Goal: Transaction & Acquisition: Purchase product/service

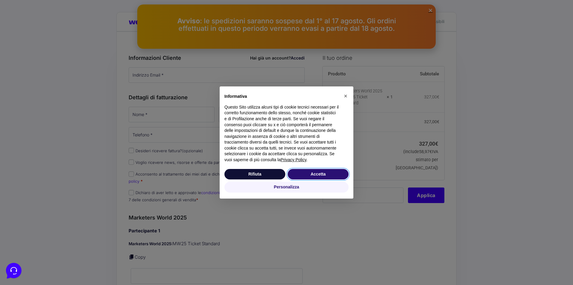
drag, startPoint x: 321, startPoint y: 173, endPoint x: 309, endPoint y: 162, distance: 15.9
click at [321, 173] on button "Accetta" at bounding box center [318, 174] width 61 height 11
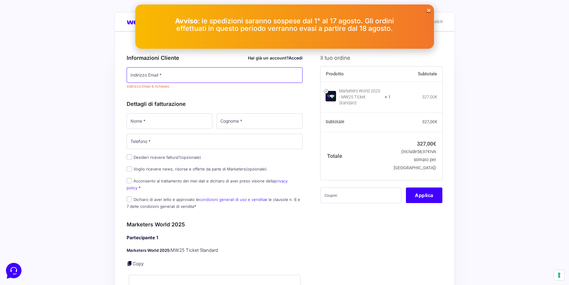
click at [175, 76] on input "Indirizzo Email *" at bounding box center [215, 75] width 176 height 16
type input "[EMAIL_ADDRESS][DOMAIN_NAME]"
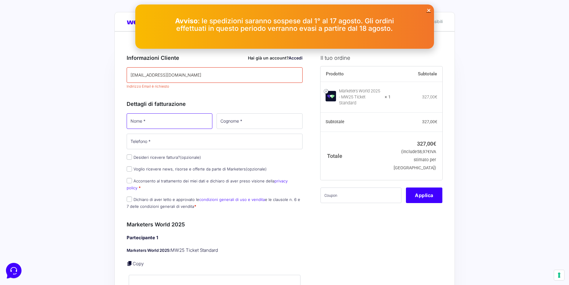
type input "[PERSON_NAME]"
type input "PILOTTO"
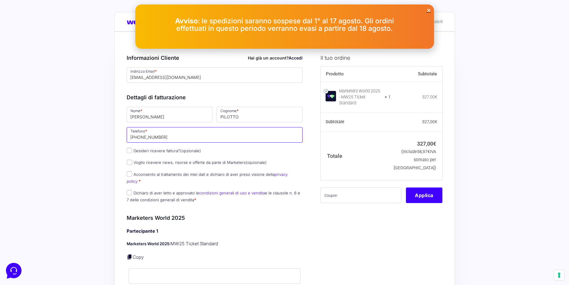
drag, startPoint x: 167, startPoint y: 138, endPoint x: 145, endPoint y: 140, distance: 21.9
click at [145, 140] on input "[PHONE_NUMBER]" at bounding box center [215, 135] width 176 height 16
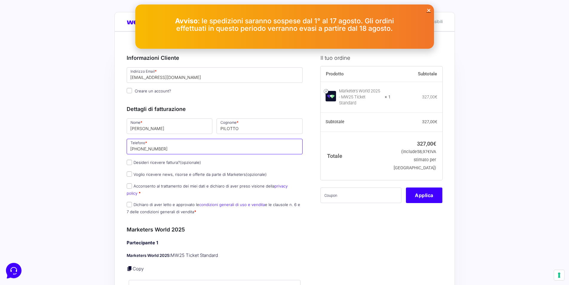
drag, startPoint x: 138, startPoint y: 149, endPoint x: 146, endPoint y: 149, distance: 7.5
click at [146, 149] on input "[PHONE_NUMBER]" at bounding box center [215, 147] width 176 height 16
type input "[PHONE_NUMBER]"
click at [146, 161] on label "Desideri ricevere fattura? (opzionale)" at bounding box center [164, 162] width 74 height 5
click at [132, 161] on input "Desideri ricevere fattura? (opzionale)" at bounding box center [129, 162] width 5 height 5
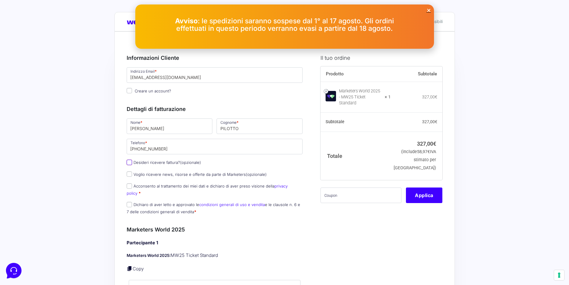
checkbox input "true"
select select "IT"
type input "0000000"
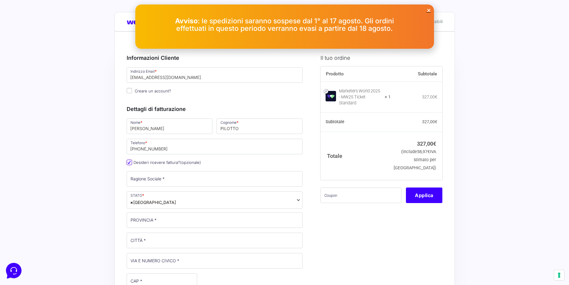
click at [131, 162] on input "Desideri ricevere fattura? (opzionale)" at bounding box center [129, 162] width 5 height 5
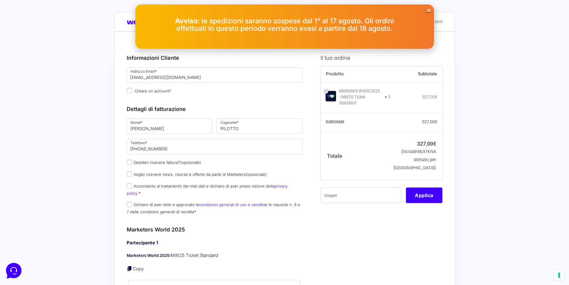
click at [164, 163] on label "Desideri ricevere fattura? (opzionale)" at bounding box center [164, 162] width 74 height 5
click at [132, 163] on input "Desideri ricevere fattura? (opzionale)" at bounding box center [129, 162] width 5 height 5
checkbox input "true"
select select "IT"
type input "0000000"
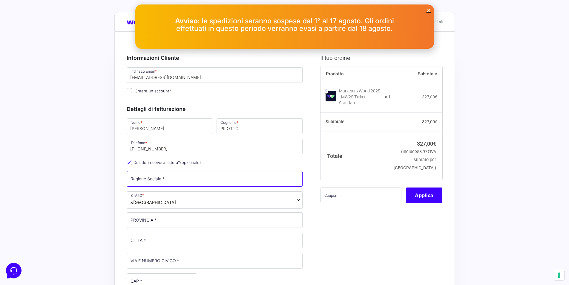
click at [165, 181] on input "Ragione Sociale *" at bounding box center [215, 179] width 176 height 16
type input "CENTRO CARNI COMPANY SPA"
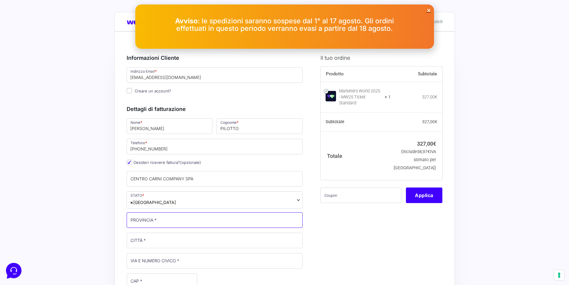
type input "[GEOGRAPHIC_DATA]"
type input "GALLIERA VENETA"
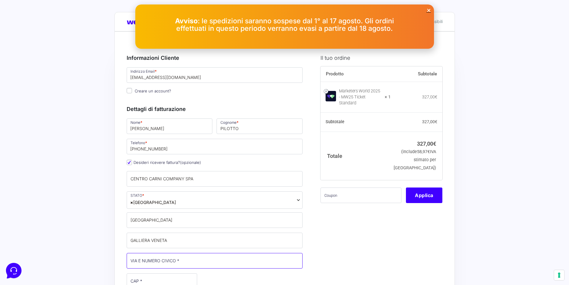
type input "VIA ROSMINI, 23/5"
type input "35015"
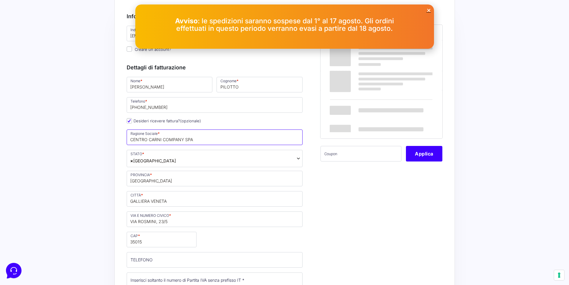
scroll to position [60, 0]
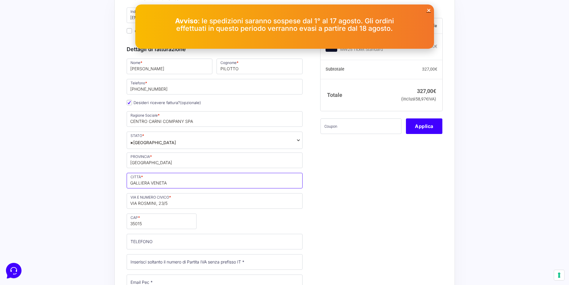
drag, startPoint x: 160, startPoint y: 183, endPoint x: 171, endPoint y: 183, distance: 10.8
click at [160, 183] on input "GALLIERA VENETA" at bounding box center [215, 181] width 176 height 16
drag, startPoint x: 180, startPoint y: 184, endPoint x: 120, endPoint y: 183, distance: 59.4
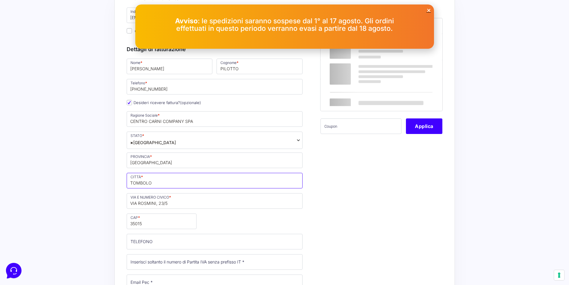
type input "TOMBOLO"
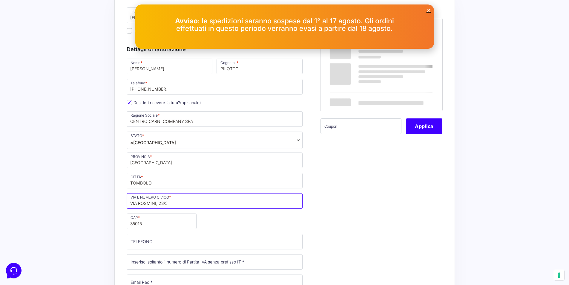
drag, startPoint x: 171, startPoint y: 203, endPoint x: 106, endPoint y: 206, distance: 65.2
type input "[STREET_ADDRESS][PERSON_NAME]"
click at [147, 223] on input "35015" at bounding box center [162, 221] width 70 height 16
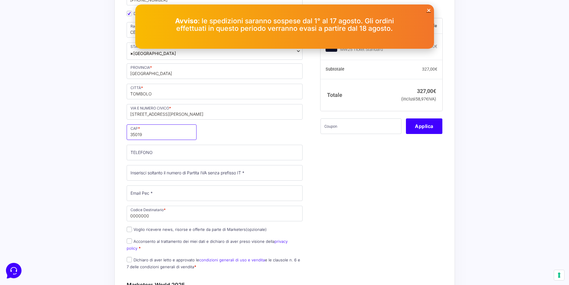
scroll to position [149, 0]
type input "35019"
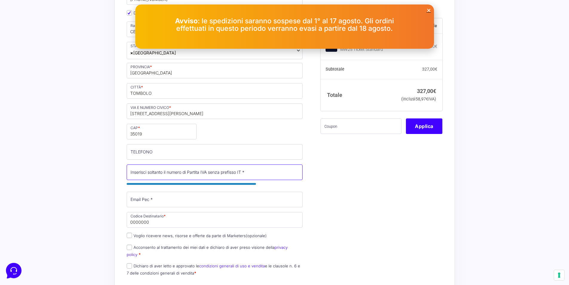
click at [206, 173] on input "Partita Iva *" at bounding box center [215, 172] width 176 height 16
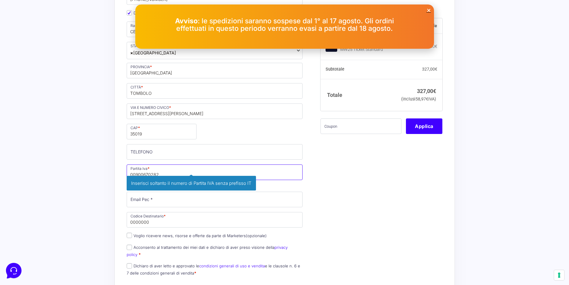
type input "00900670282"
click at [162, 197] on div "Nome * [PERSON_NAME] * PILOTTO Telefono * [PHONE_NUMBER] Desideri ricevere fatt…" at bounding box center [215, 124] width 180 height 312
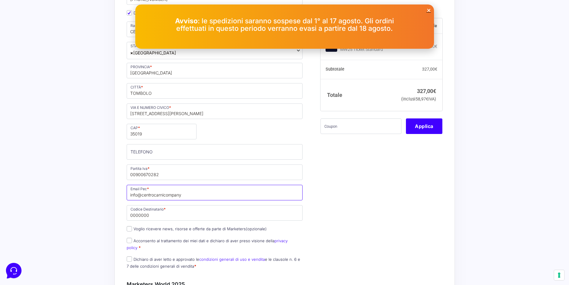
drag, startPoint x: 184, startPoint y: 192, endPoint x: 141, endPoint y: 195, distance: 42.8
click at [141, 195] on input "info@centrocarnicompany" at bounding box center [215, 193] width 176 height 16
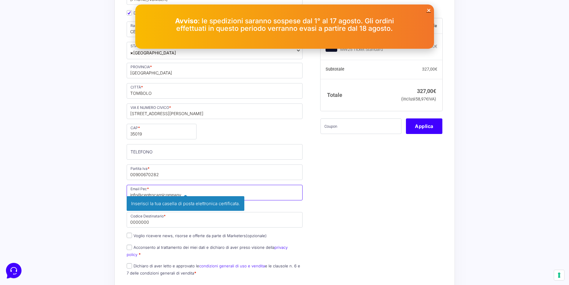
click at [141, 195] on input "info@centrocarnicompany" at bounding box center [215, 193] width 176 height 16
click at [175, 194] on input "centrocarnicompany" at bounding box center [215, 193] width 176 height 16
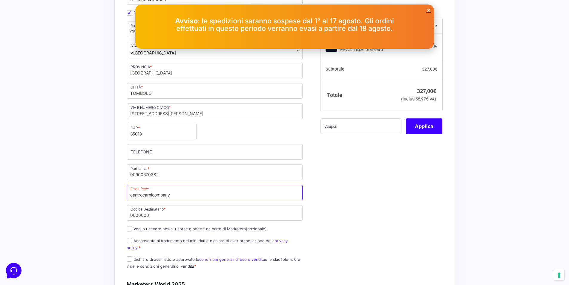
click at [174, 194] on input "centrocarnicompany" at bounding box center [215, 193] width 176 height 16
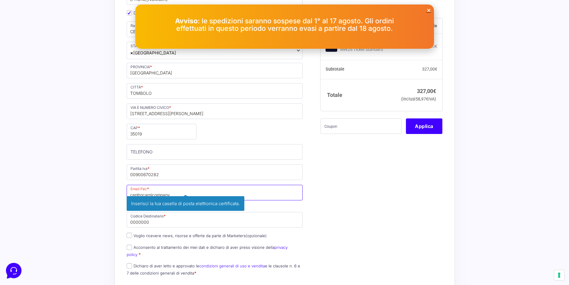
drag, startPoint x: 174, startPoint y: 194, endPoint x: 119, endPoint y: 193, distance: 54.7
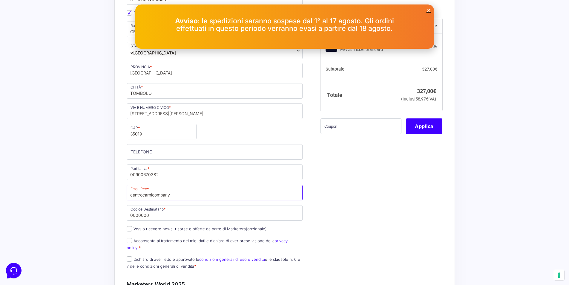
click at [178, 195] on input "centrocarnicompany" at bounding box center [215, 193] width 176 height 16
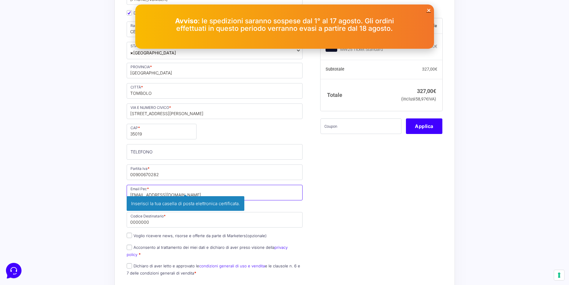
type input "[EMAIL_ADDRESS][DOMAIN_NAME]"
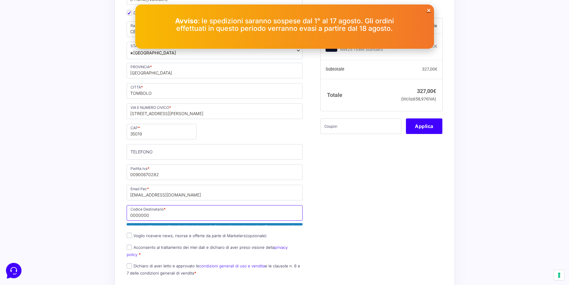
click at [167, 214] on input "0000000" at bounding box center [215, 213] width 176 height 16
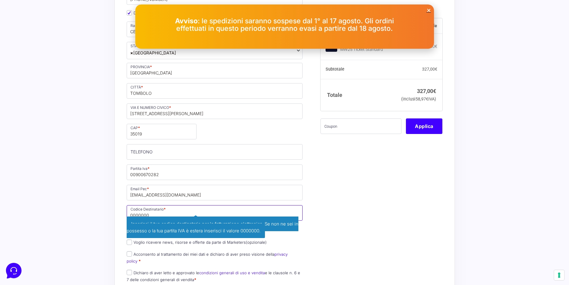
drag, startPoint x: 165, startPoint y: 216, endPoint x: 103, endPoint y: 220, distance: 62.3
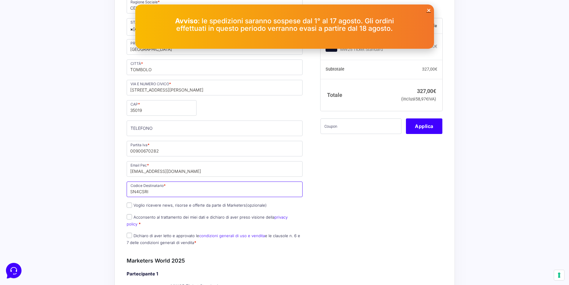
scroll to position [209, 0]
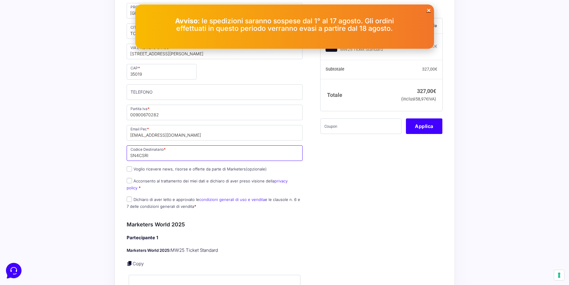
type input "SN4CSRI"
click at [129, 180] on input "Acconsento al trattamento dei miei dati e dichiaro di aver preso visione della …" at bounding box center [129, 180] width 5 height 5
checkbox input "true"
click at [128, 196] on input "Dichiaro di aver letto e approvato le condizioni generali di uso e vendita e le…" at bounding box center [129, 198] width 5 height 5
checkbox input "true"
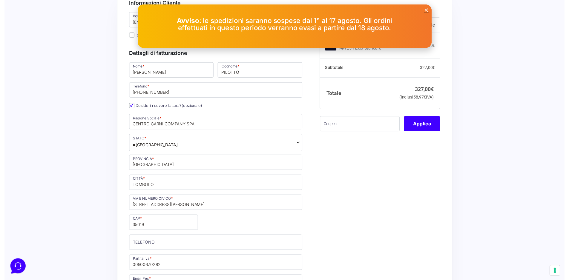
scroll to position [60, 0]
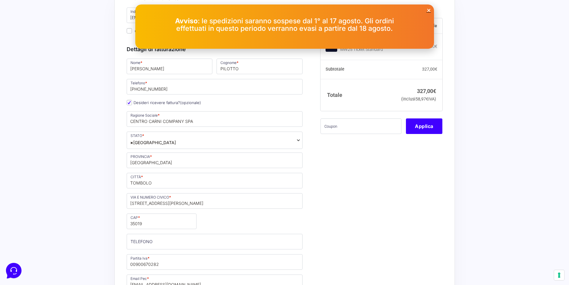
click at [152, 142] on span "× [GEOGRAPHIC_DATA]" at bounding box center [215, 139] width 176 height 17
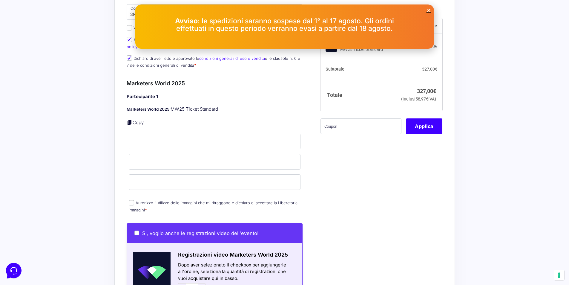
scroll to position [358, 0]
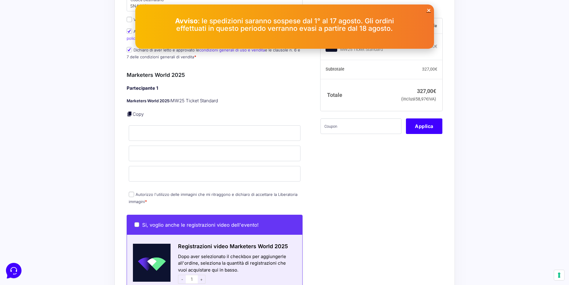
click at [137, 111] on link "Copy" at bounding box center [138, 114] width 11 height 6
type input "[PERSON_NAME]"
type input "PILOTTO"
type input "[EMAIL_ADDRESS][DOMAIN_NAME]"
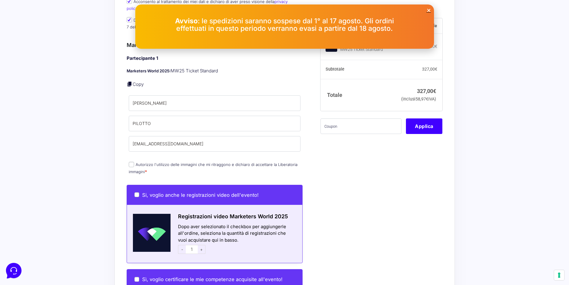
click at [132, 162] on input "Autorizzo l'utilizzo delle immagini che mi ritraggono e dichiaro di accettare l…" at bounding box center [131, 164] width 5 height 5
checkbox input "true"
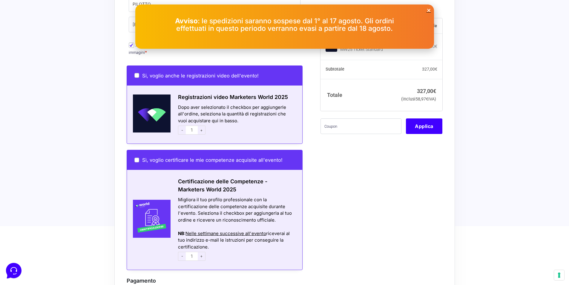
scroll to position [508, 0]
click at [136, 73] on input "Si, voglio anche le registrazioni video dell'evento!" at bounding box center [136, 75] width 5 height 5
checkbox input "true"
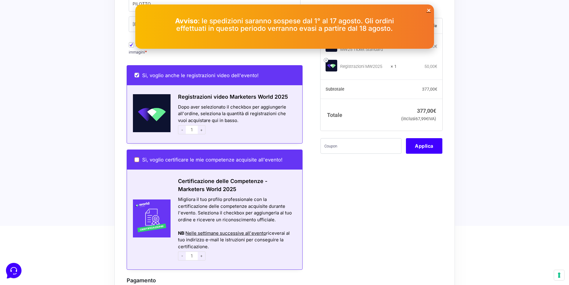
click at [135, 157] on input "Sì, voglio certificare le mie competenze acquisite all'evento!" at bounding box center [136, 159] width 5 height 5
checkbox input "true"
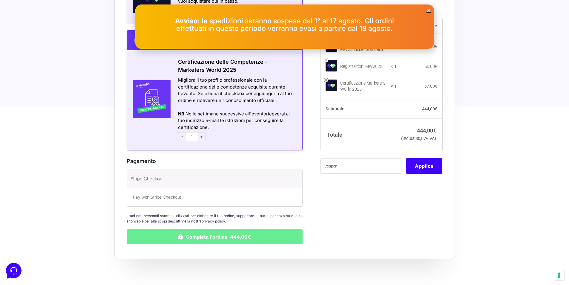
scroll to position [663, 0]
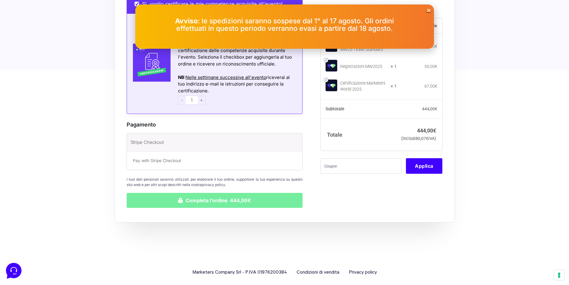
click at [215, 193] on button "Completa l'ordine 444,00€" at bounding box center [215, 200] width 176 height 15
